Goal: Task Accomplishment & Management: Manage account settings

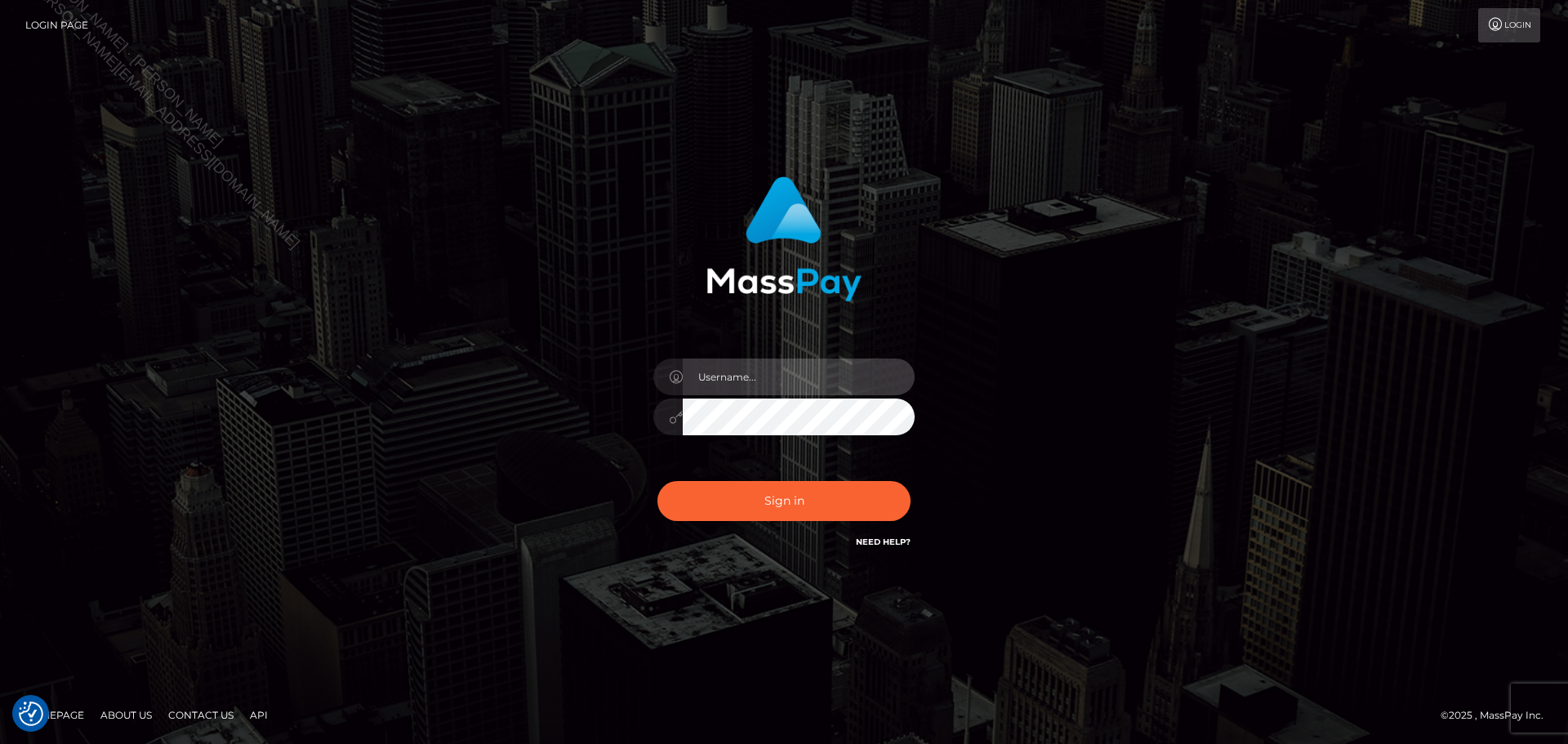
click at [793, 374] on input "text" at bounding box center [799, 377] width 232 height 37
type input "Seleen"
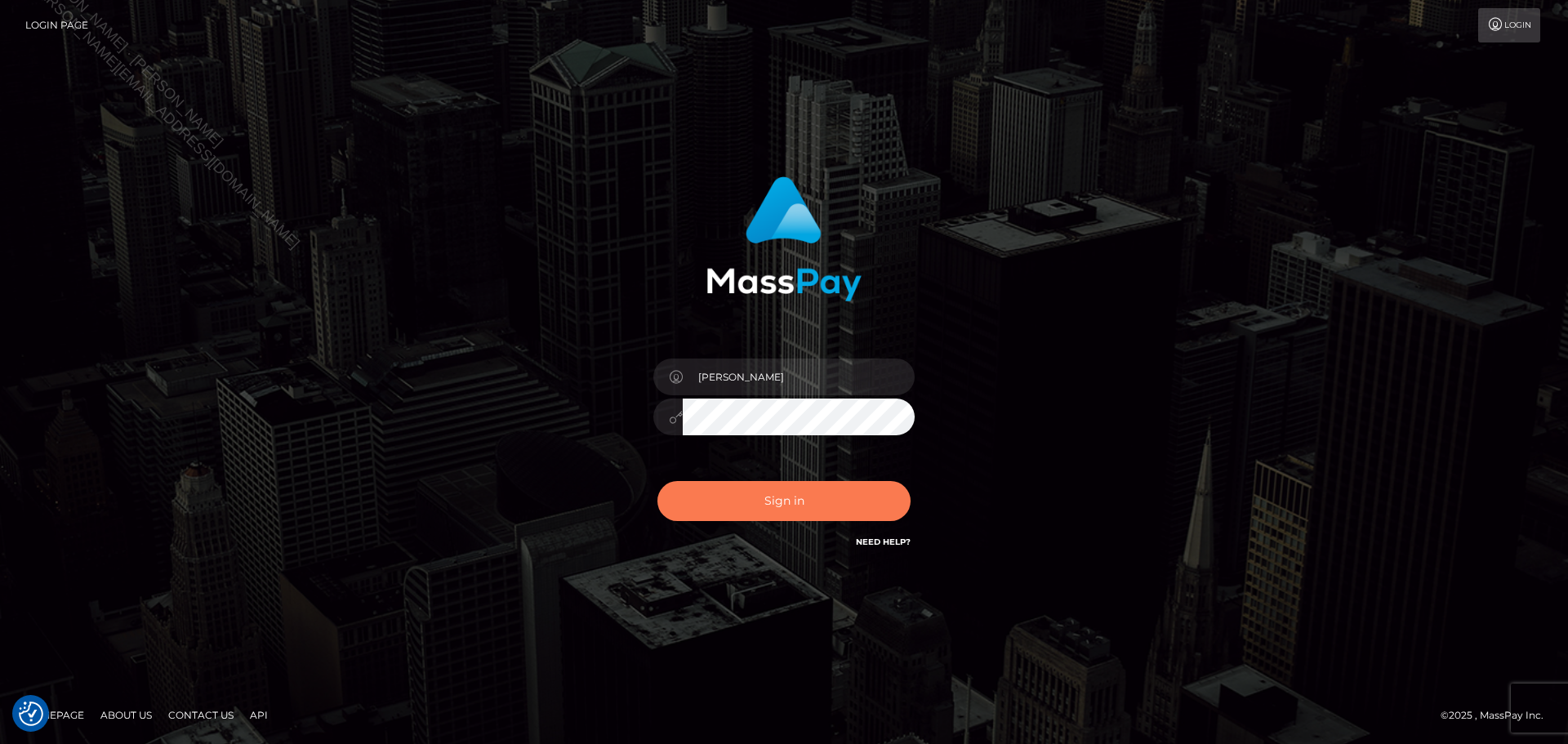
drag, startPoint x: 783, startPoint y: 477, endPoint x: 769, endPoint y: 494, distance: 22.0
click at [778, 482] on div "Sign in Need Help?" at bounding box center [784, 507] width 286 height 72
click at [768, 496] on button "Sign in" at bounding box center [784, 501] width 253 height 40
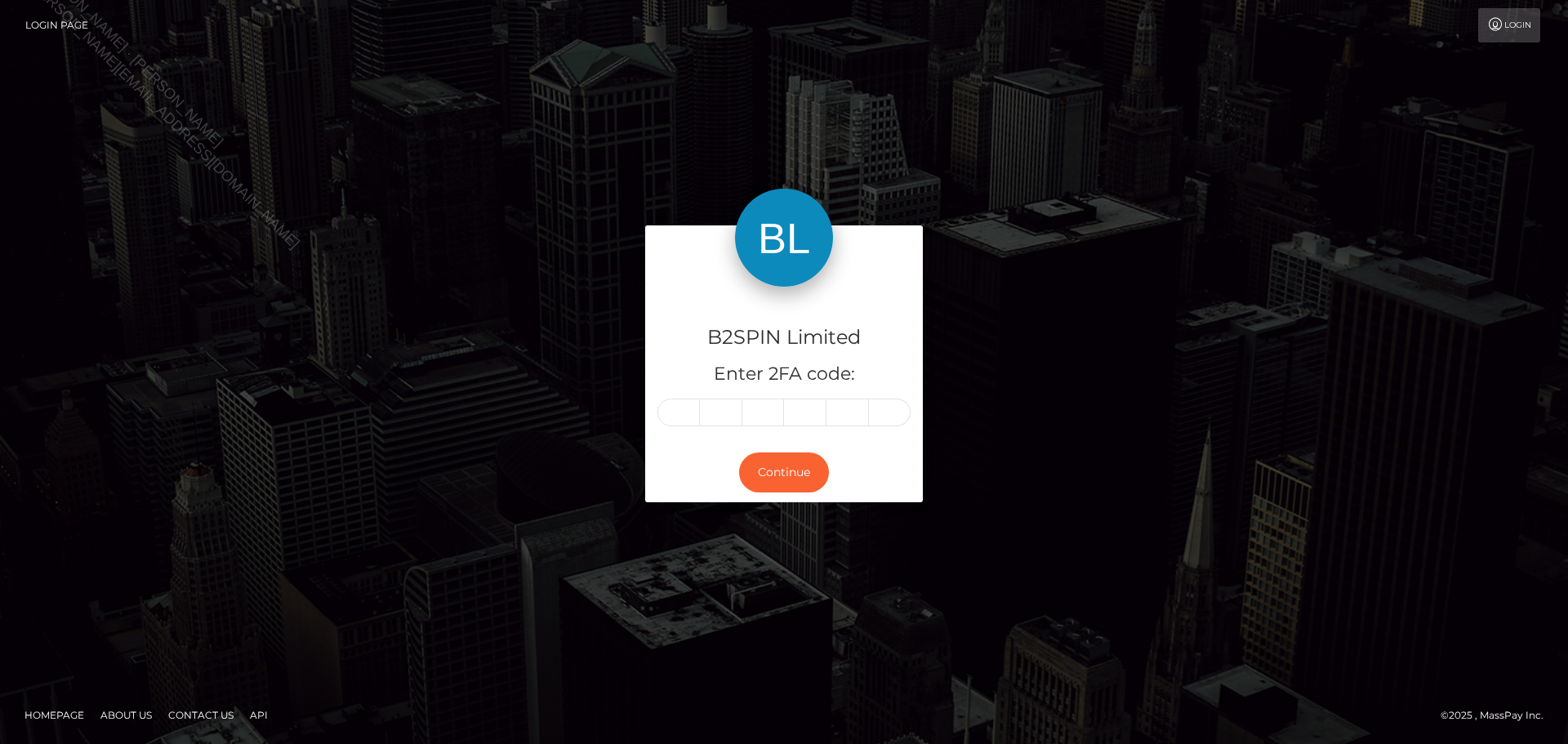
click at [512, 448] on div "B2SPIN Limited Enter 2FA code: Continue" at bounding box center [784, 372] width 931 height 293
click at [381, 463] on div "B2SPIN Limited Enter 2FA code: Continue" at bounding box center [784, 372] width 931 height 293
paste input "3"
type input "3"
type input "6"
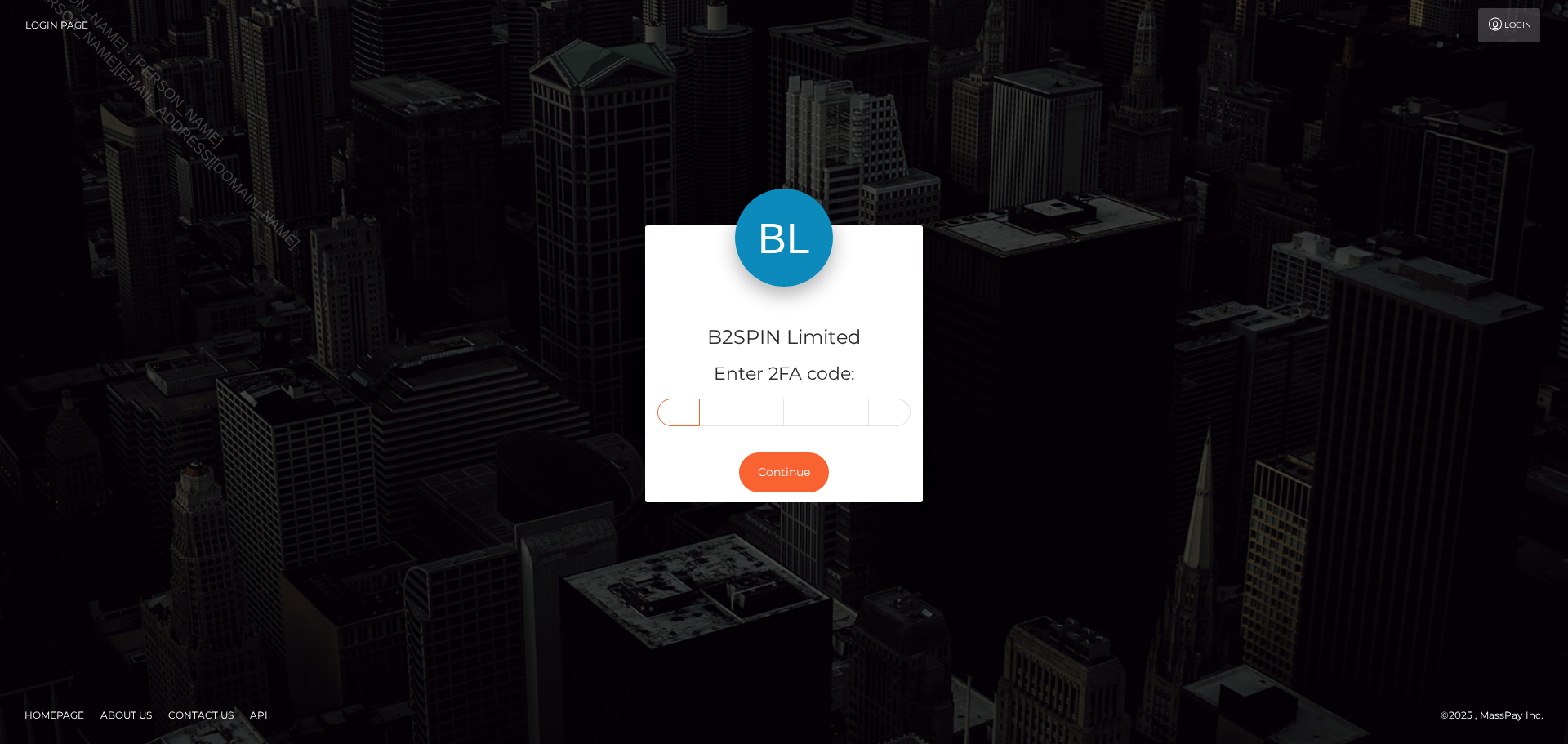
type input "4"
type input "9"
type input "3"
type input "8"
click at [784, 468] on button "Continue" at bounding box center [784, 472] width 90 height 40
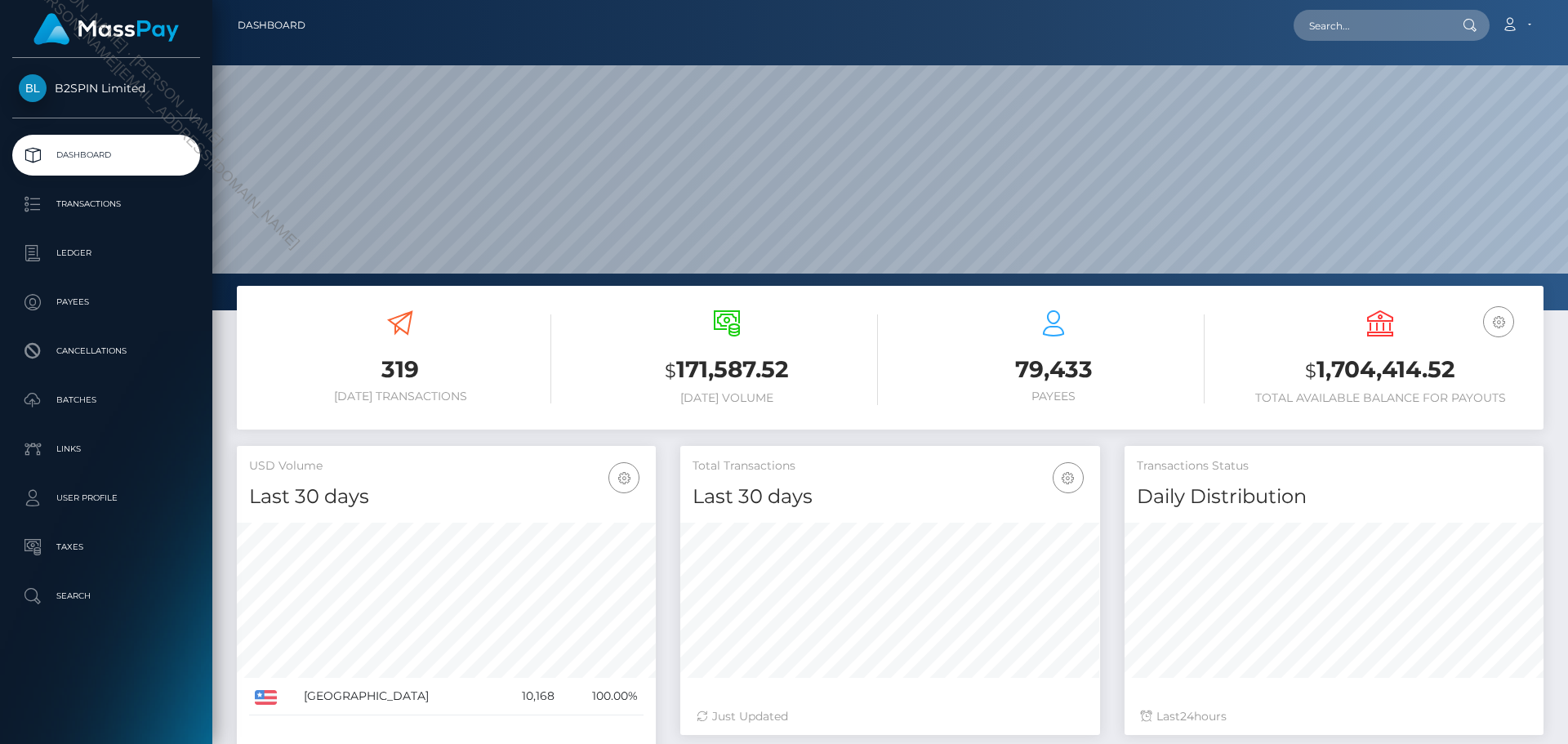
scroll to position [289, 420]
click at [1386, 35] on input "text" at bounding box center [1370, 25] width 153 height 31
paste input "1754382178"
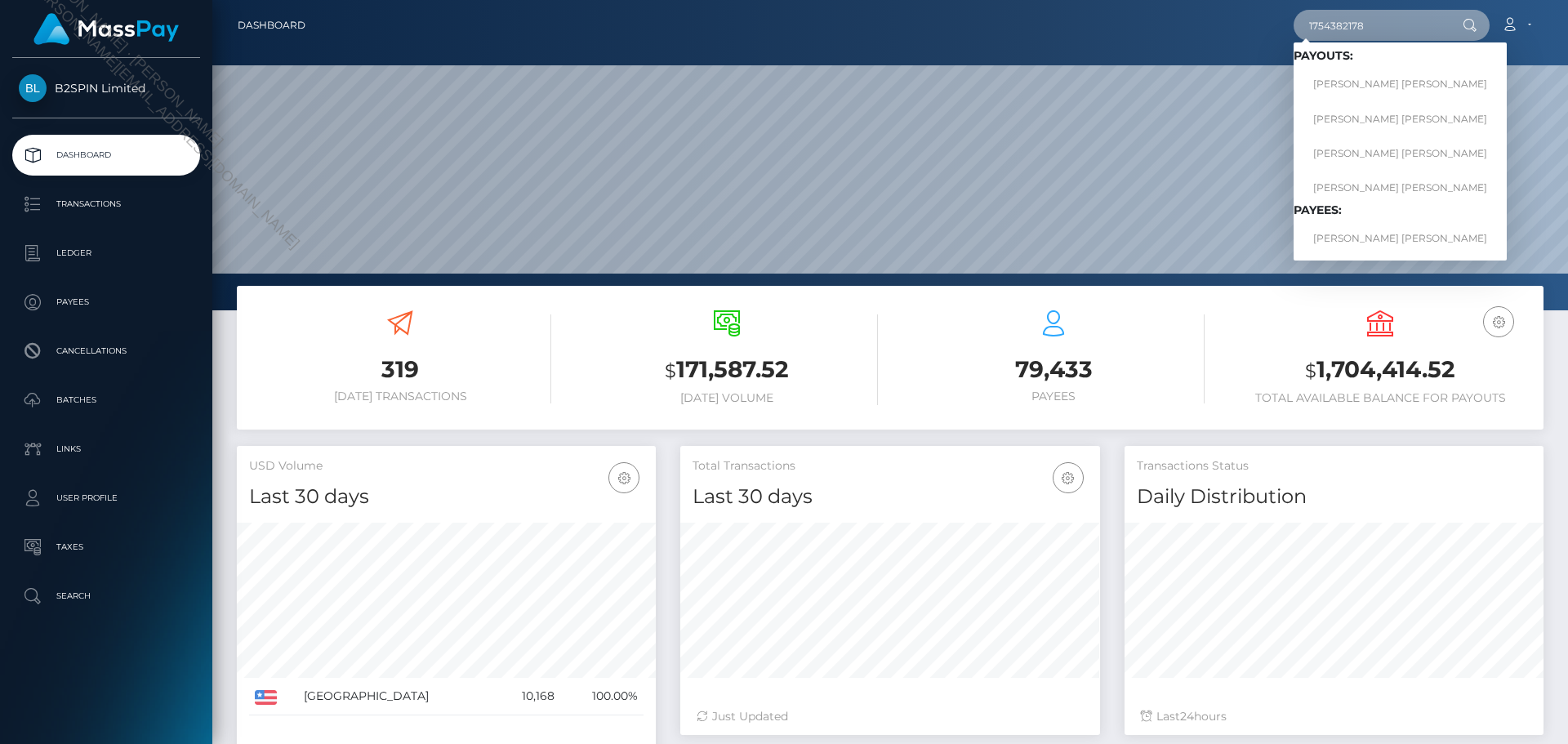
type input "1754382178"
click at [1360, 214] on h6 "Payees:" at bounding box center [1400, 210] width 213 height 14
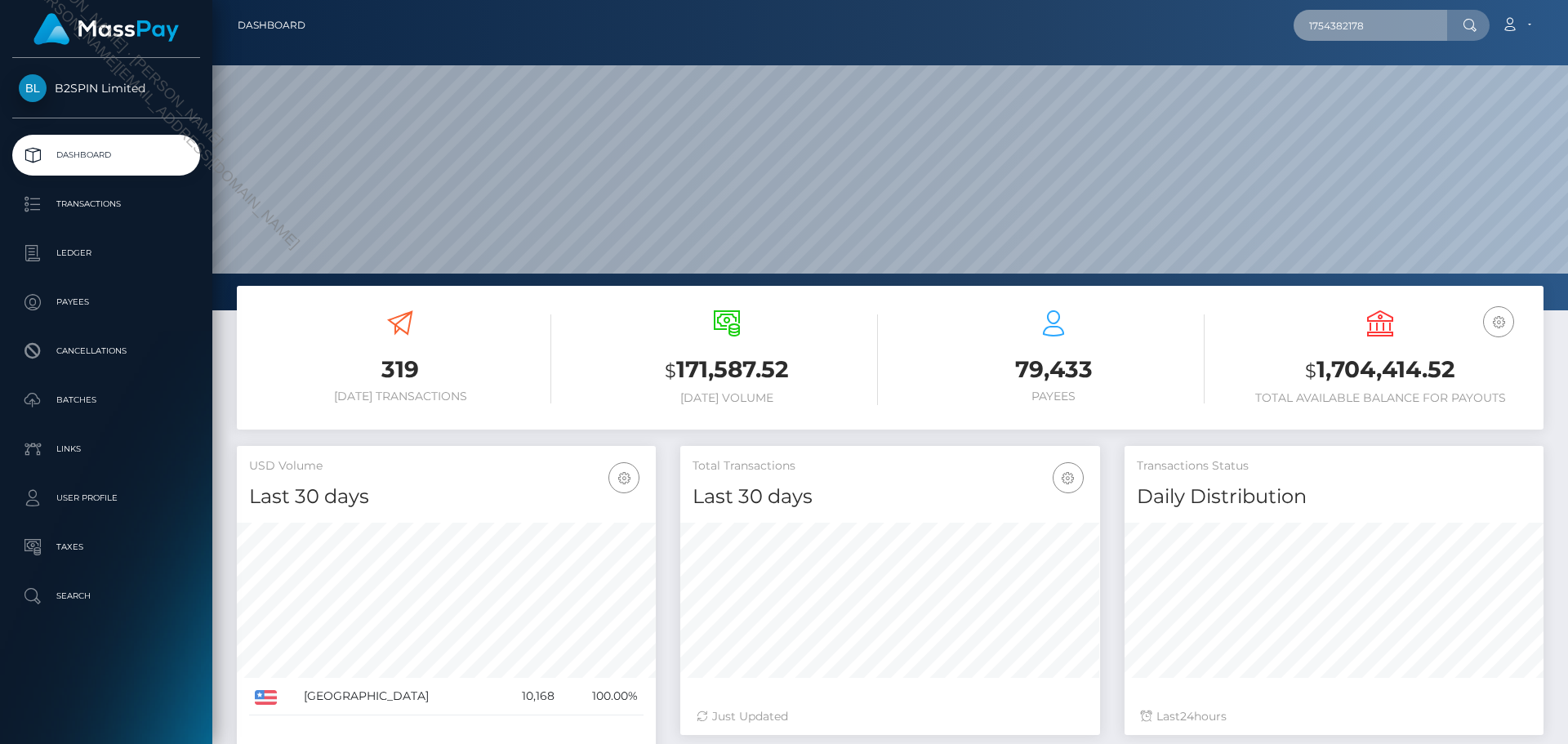
click at [1393, 32] on input "1754382178" at bounding box center [1370, 25] width 153 height 31
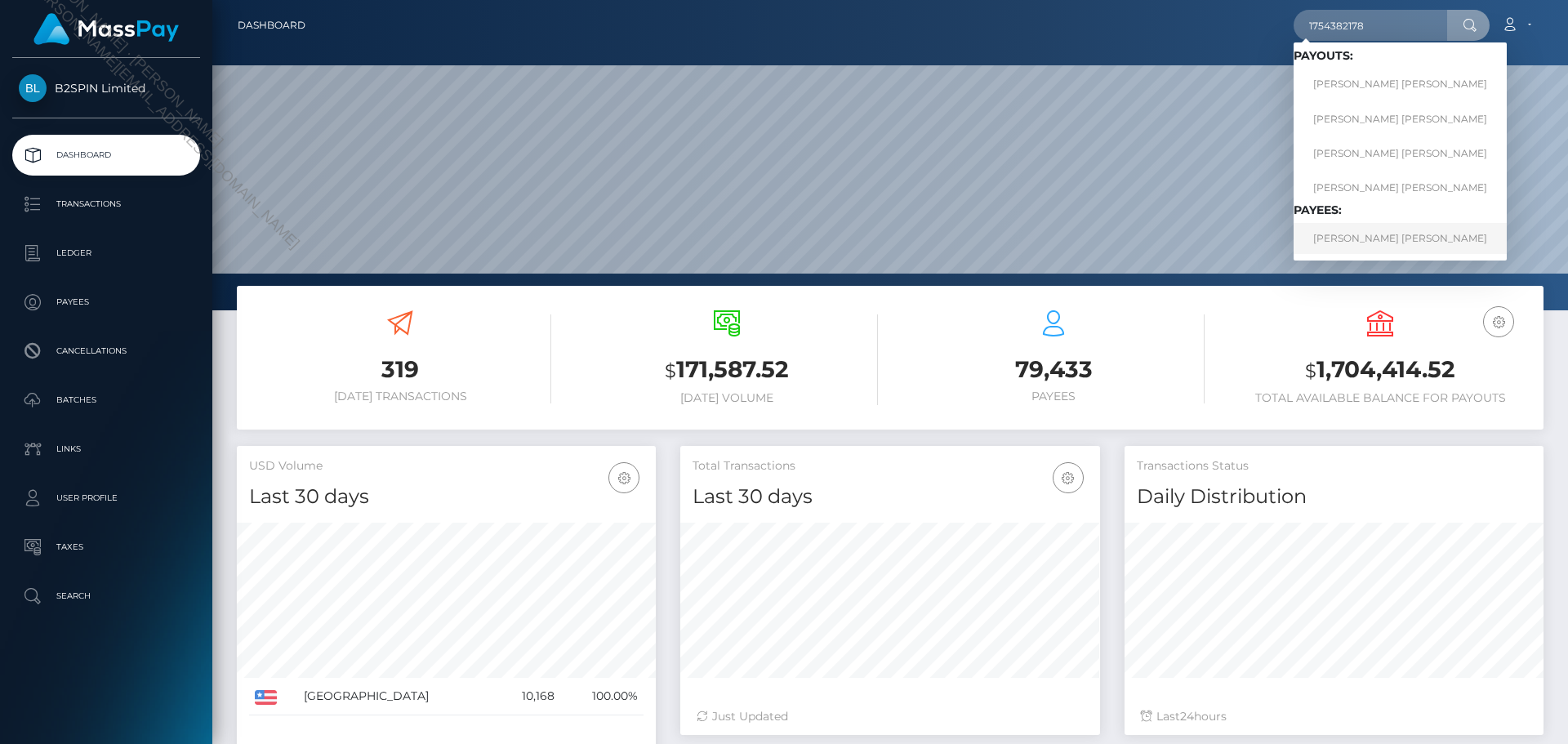
click at [1380, 241] on link "STEVE ROBERT FIRTH" at bounding box center [1400, 237] width 213 height 30
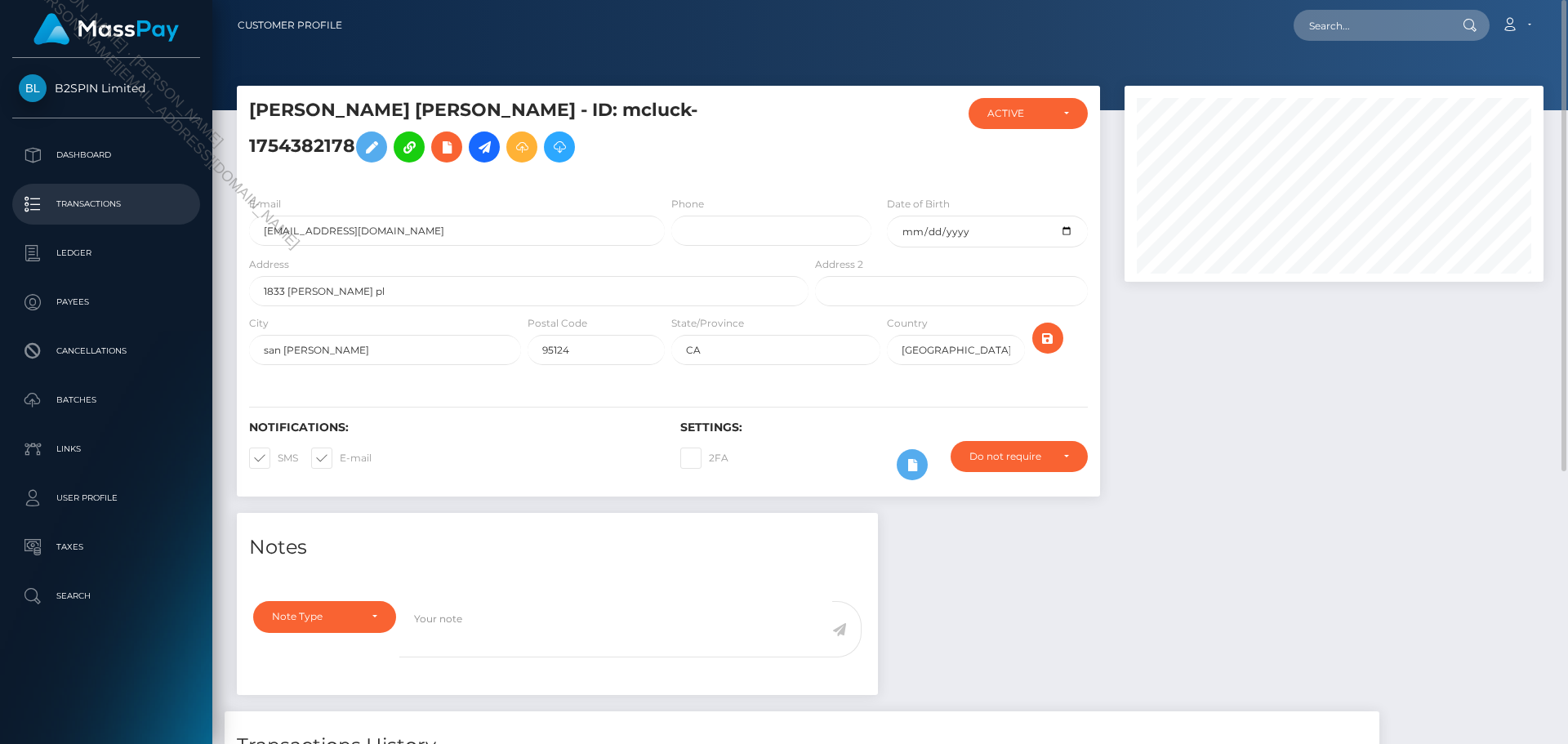
click at [95, 194] on p "Transactions" at bounding box center [105, 204] width 175 height 24
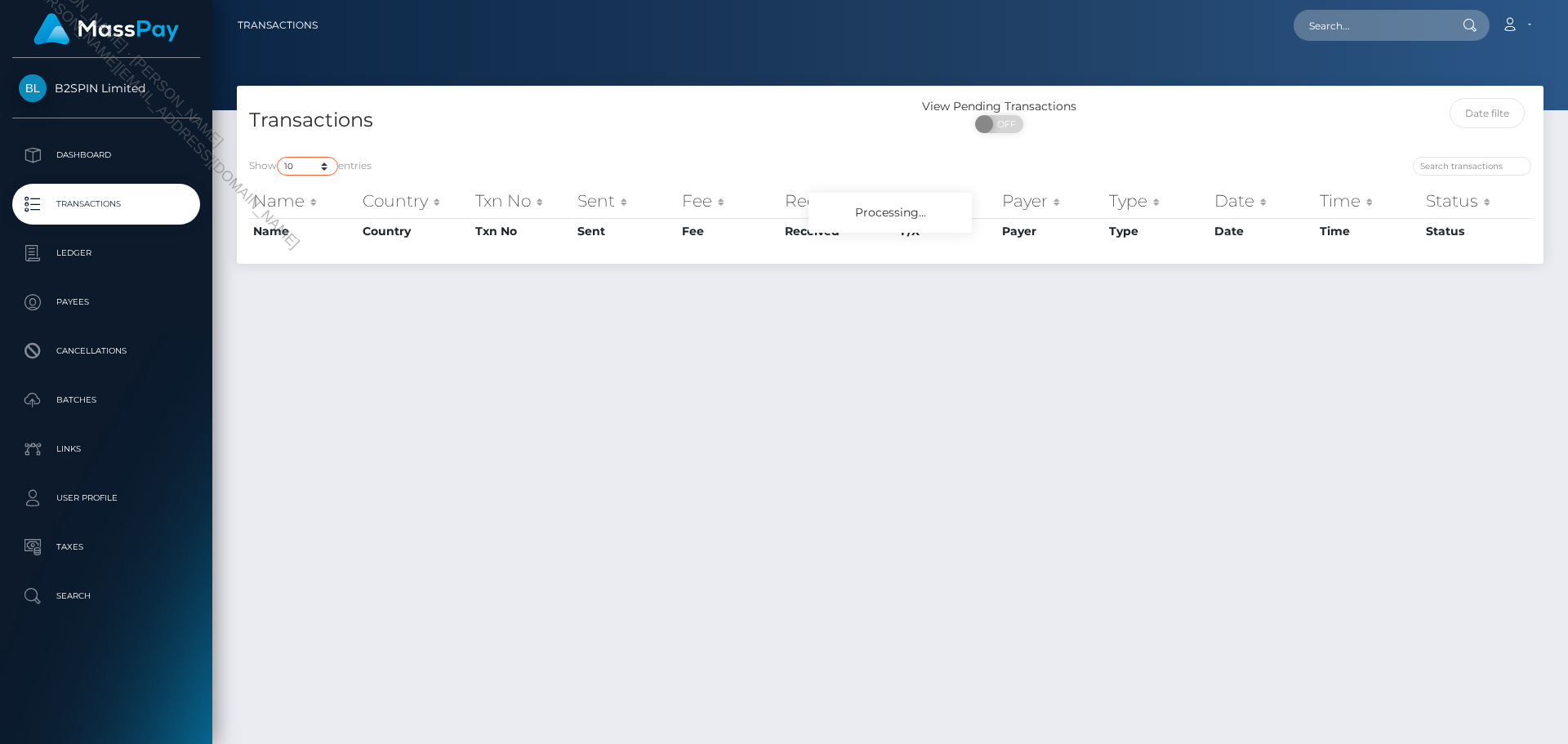
click at [312, 172] on select "10 25 50 100 250 500 1,000 3,500" at bounding box center [307, 166] width 61 height 18
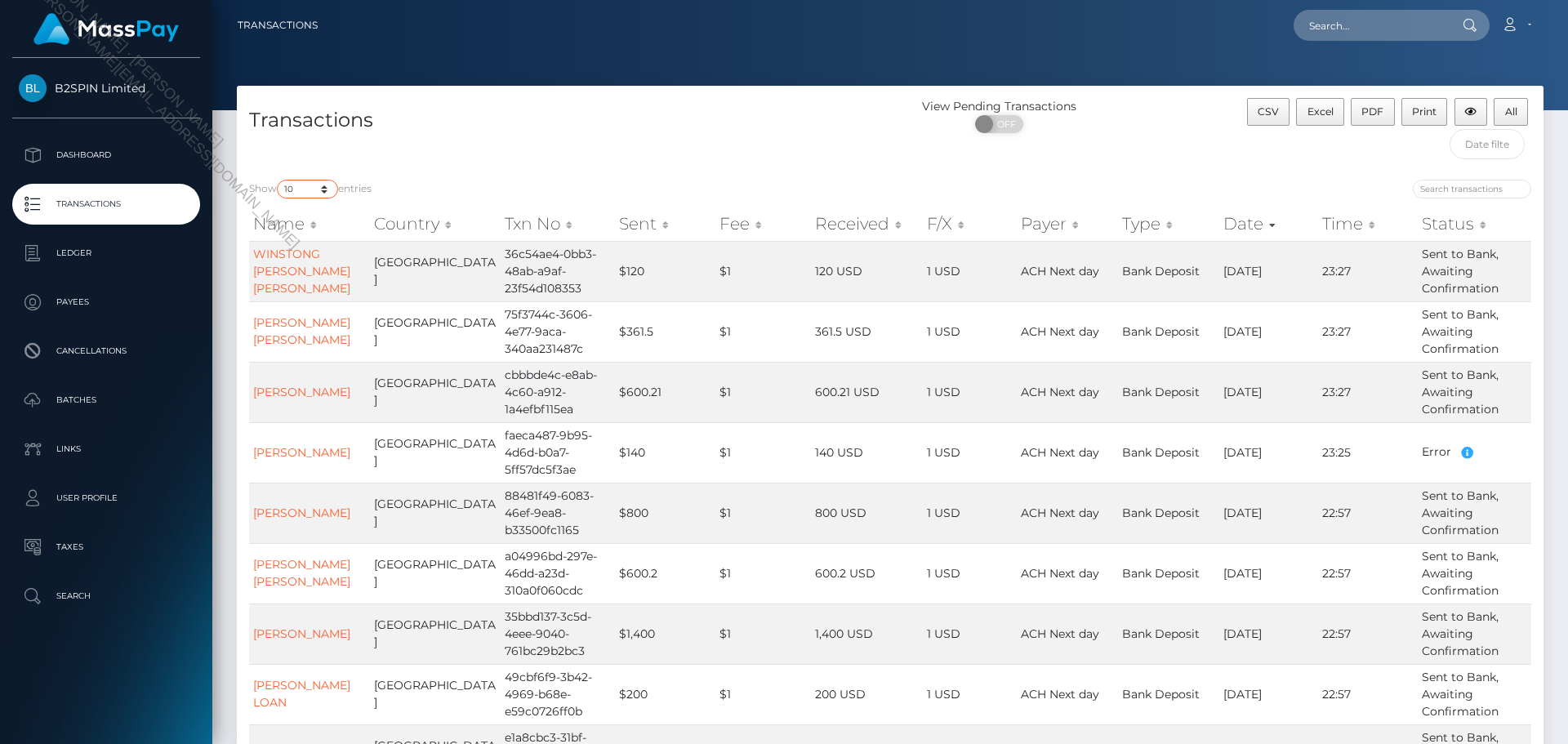
click at [294, 189] on select "10 25 50 100 250 500 1,000 3,500" at bounding box center [307, 188] width 61 height 18
click at [302, 186] on select "10 25 50 100 250 500 1,000 3,500" at bounding box center [307, 188] width 61 height 18
select select "3500"
click at [279, 179] on select "10 25 50 100 250 500 1,000 3,500" at bounding box center [307, 188] width 61 height 18
click at [986, 125] on span at bounding box center [986, 124] width 22 height 18
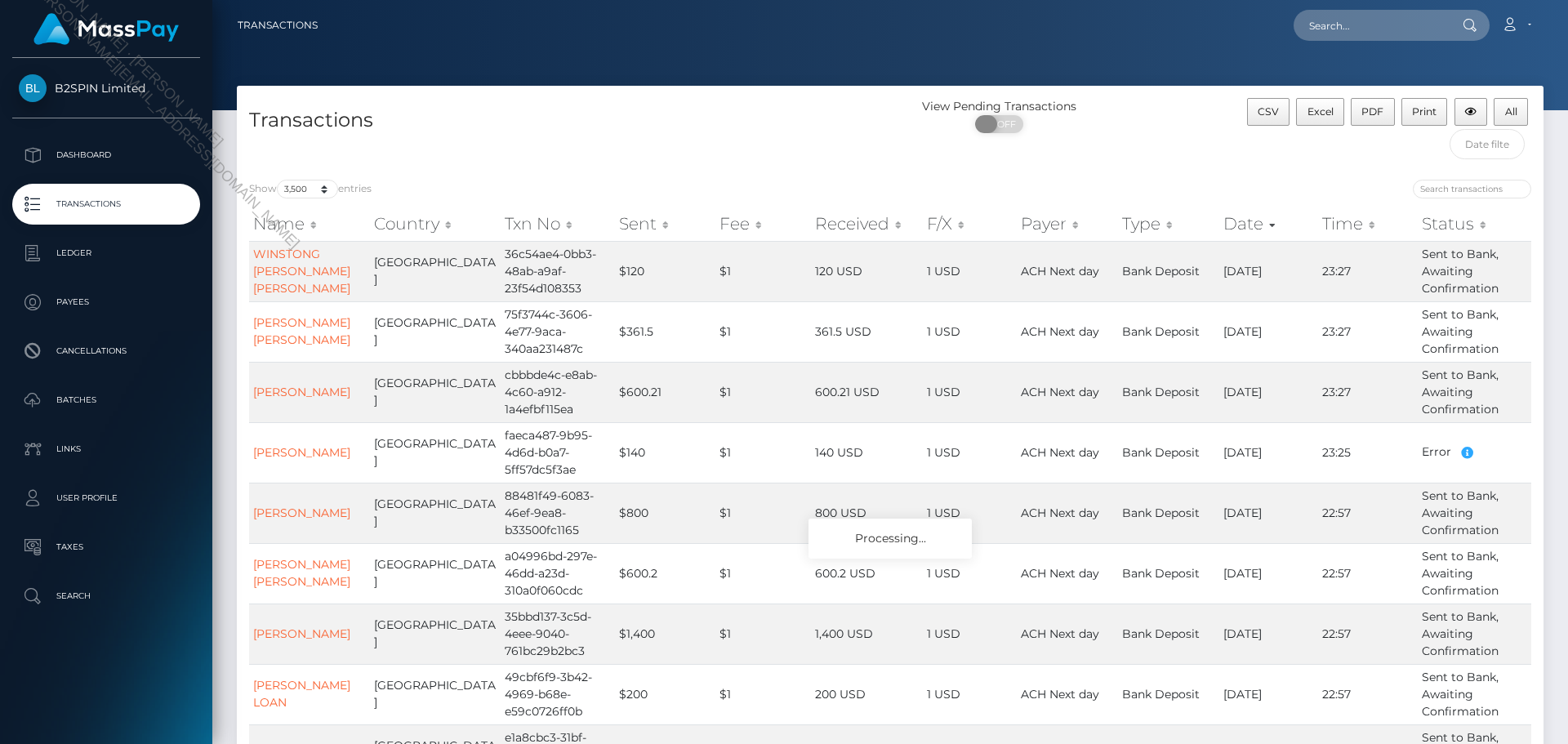
checkbox input "true"
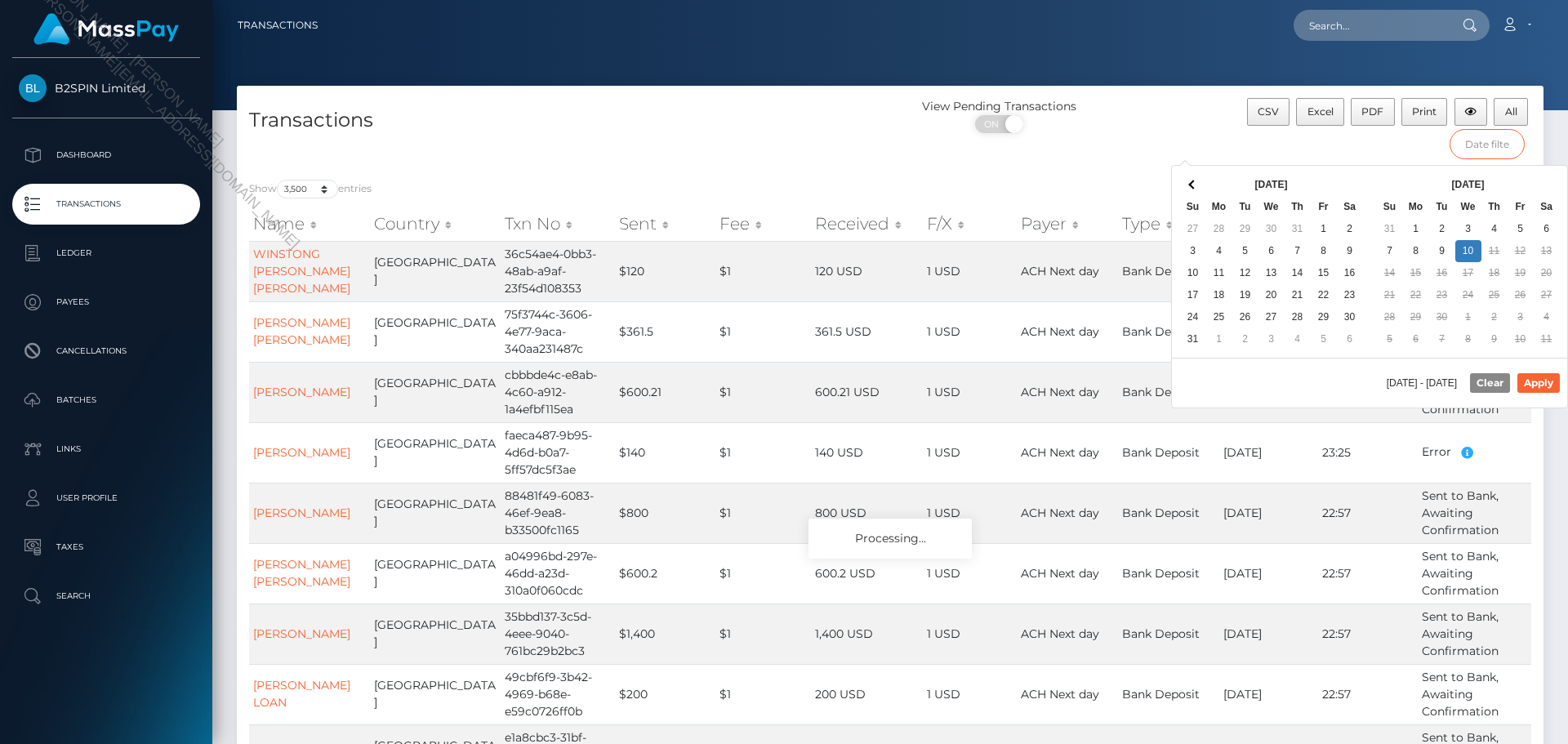
click at [1497, 152] on input "text" at bounding box center [1487, 144] width 76 height 30
click at [1342, 179] on th at bounding box center [1349, 184] width 26 height 22
click at [1539, 379] on button "Apply" at bounding box center [1539, 383] width 42 height 19
type input "09/01/2025 - 09/10/2025"
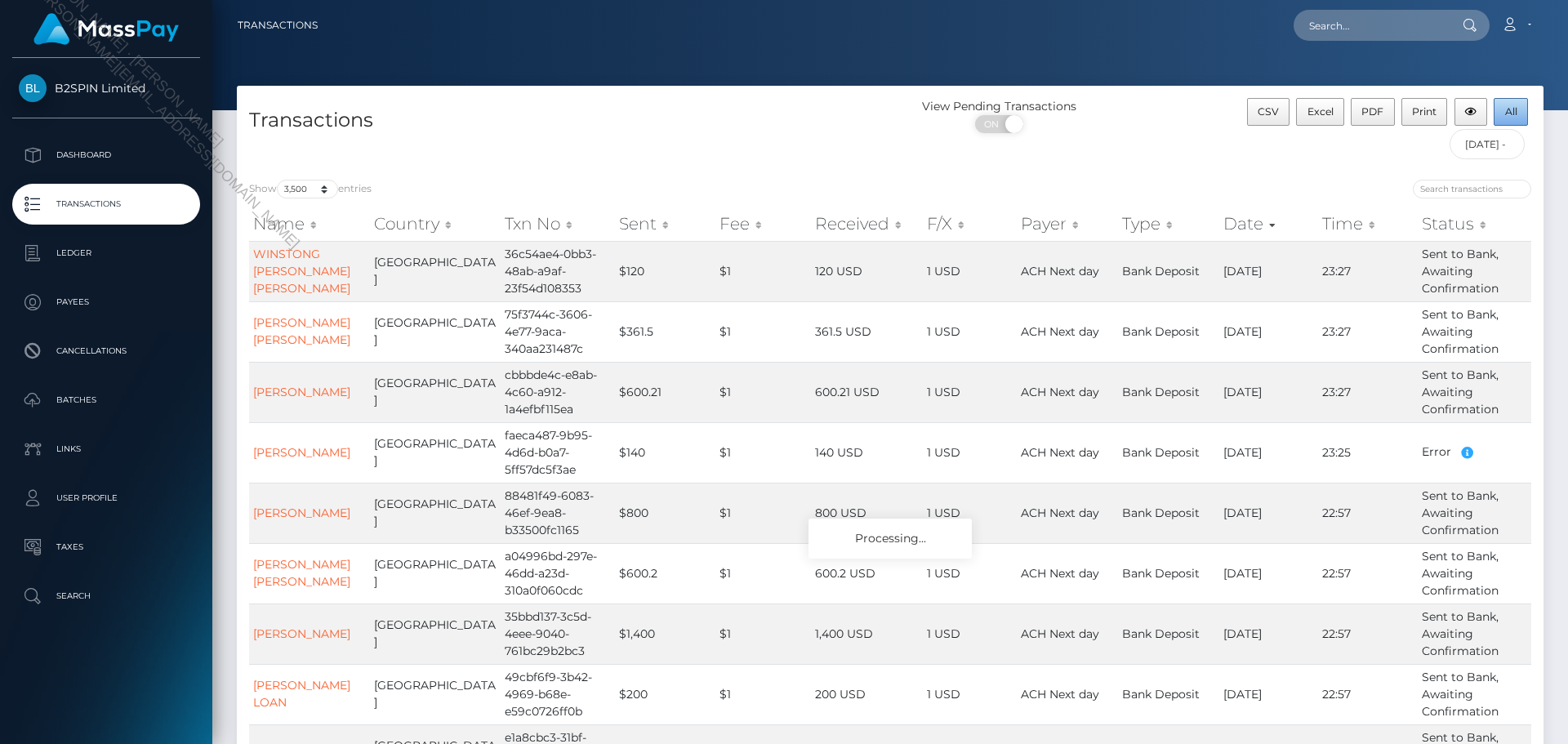
click at [1514, 114] on span "All" at bounding box center [1511, 111] width 13 height 13
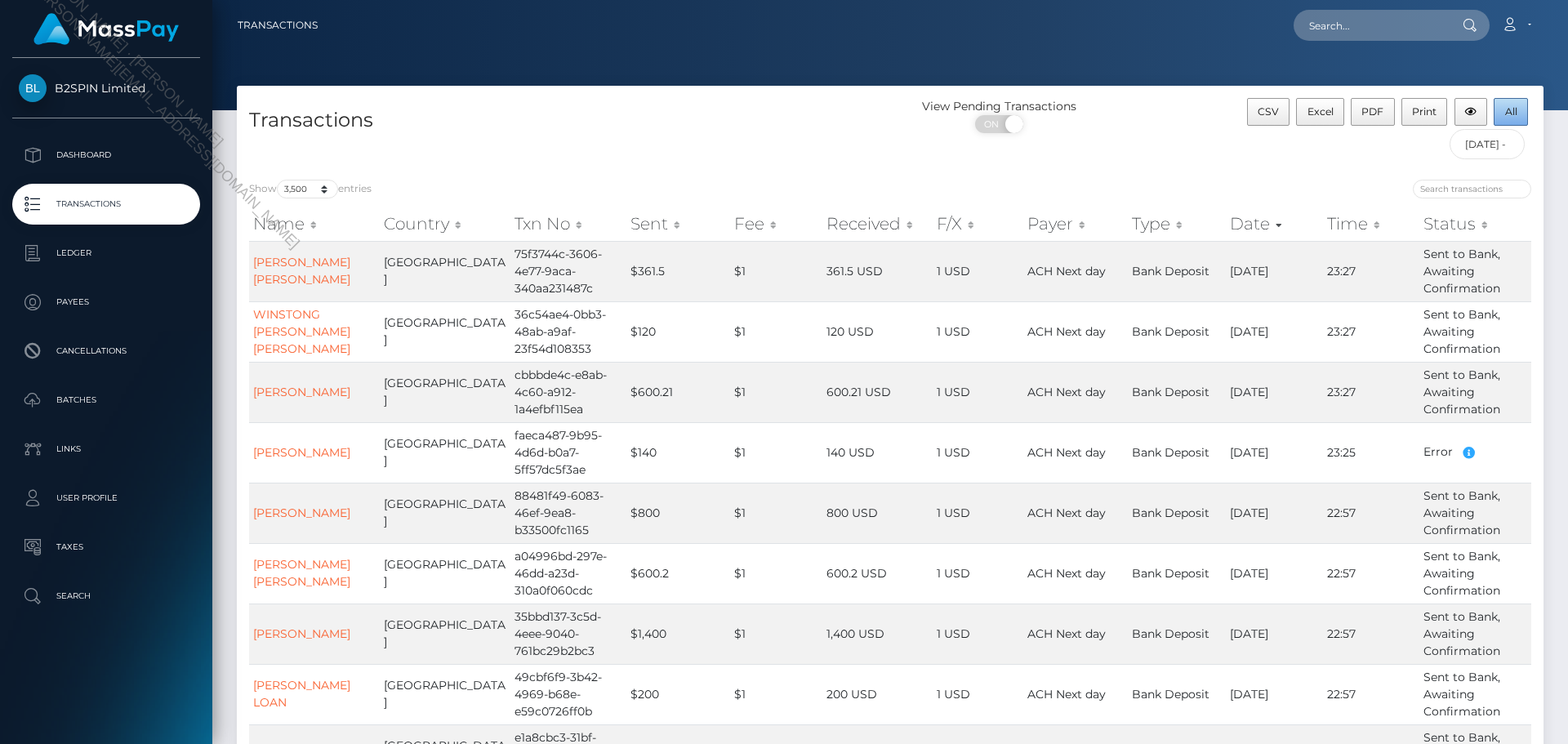
click at [1513, 108] on span "All" at bounding box center [1511, 111] width 13 height 13
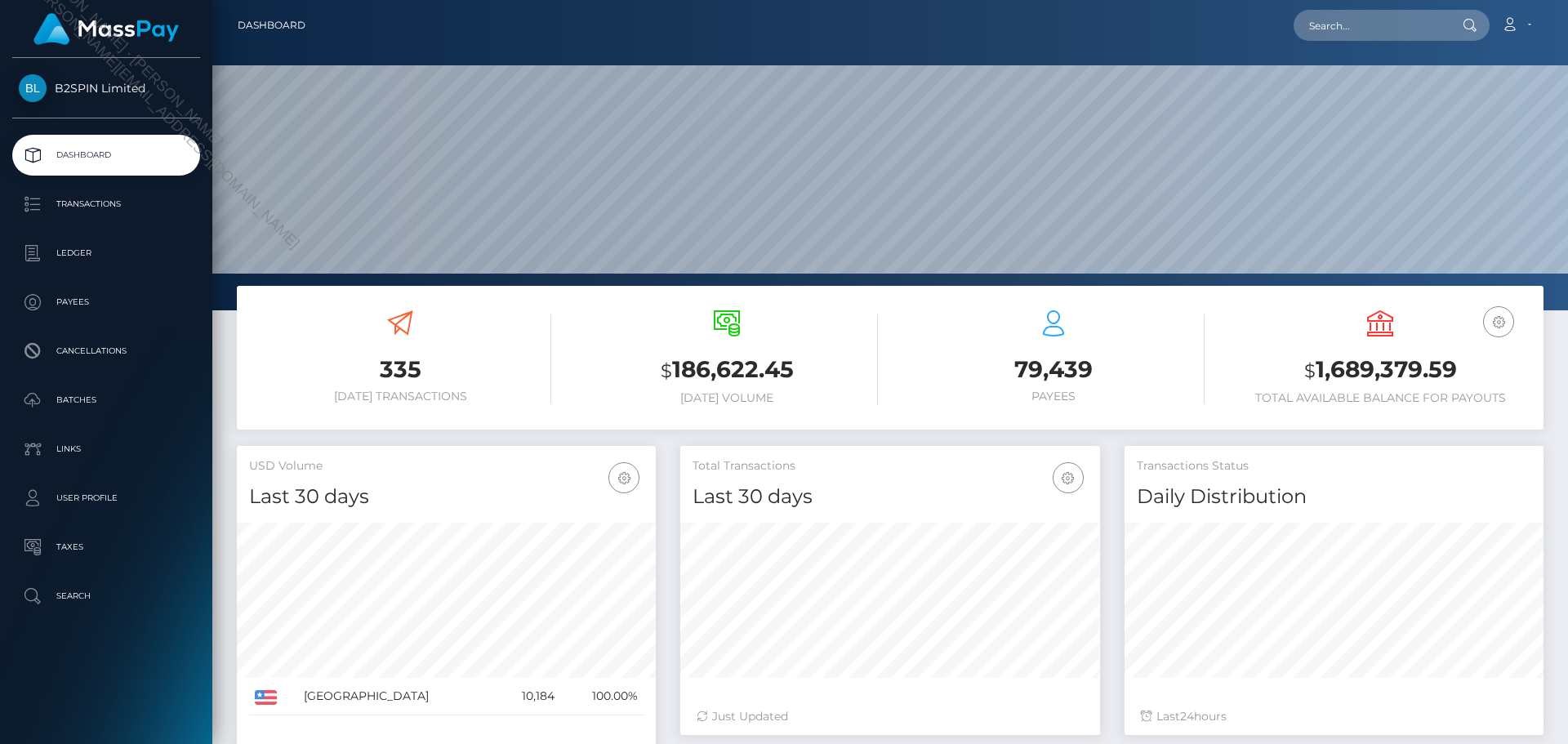
scroll to position [289, 420]
click at [1336, 363] on h3 "$ 1,689,379.59" at bounding box center [1380, 370] width 302 height 34
copy h3 "1,689,379.59"
